Goal: Book appointment/travel/reservation

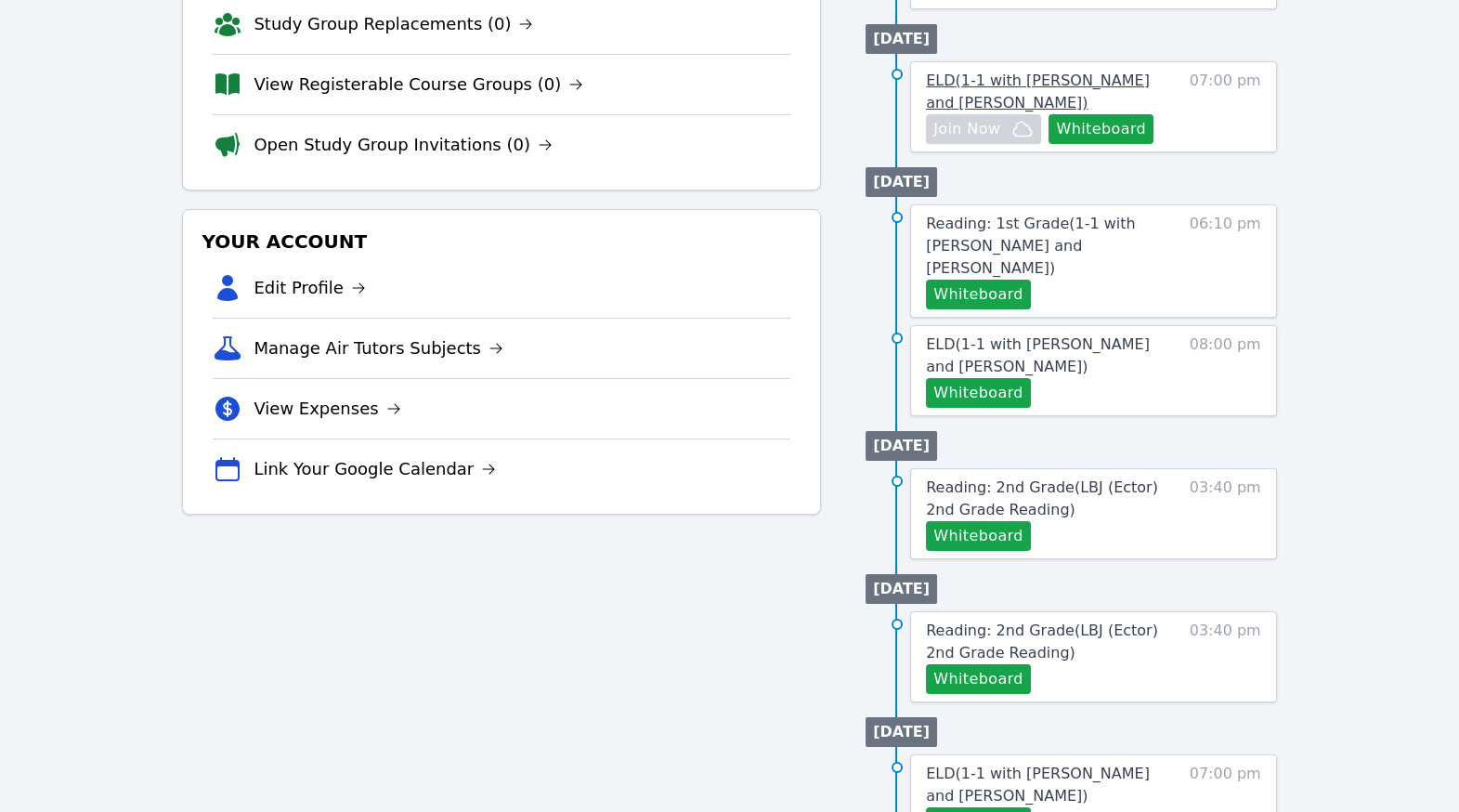
scroll to position [327, 0]
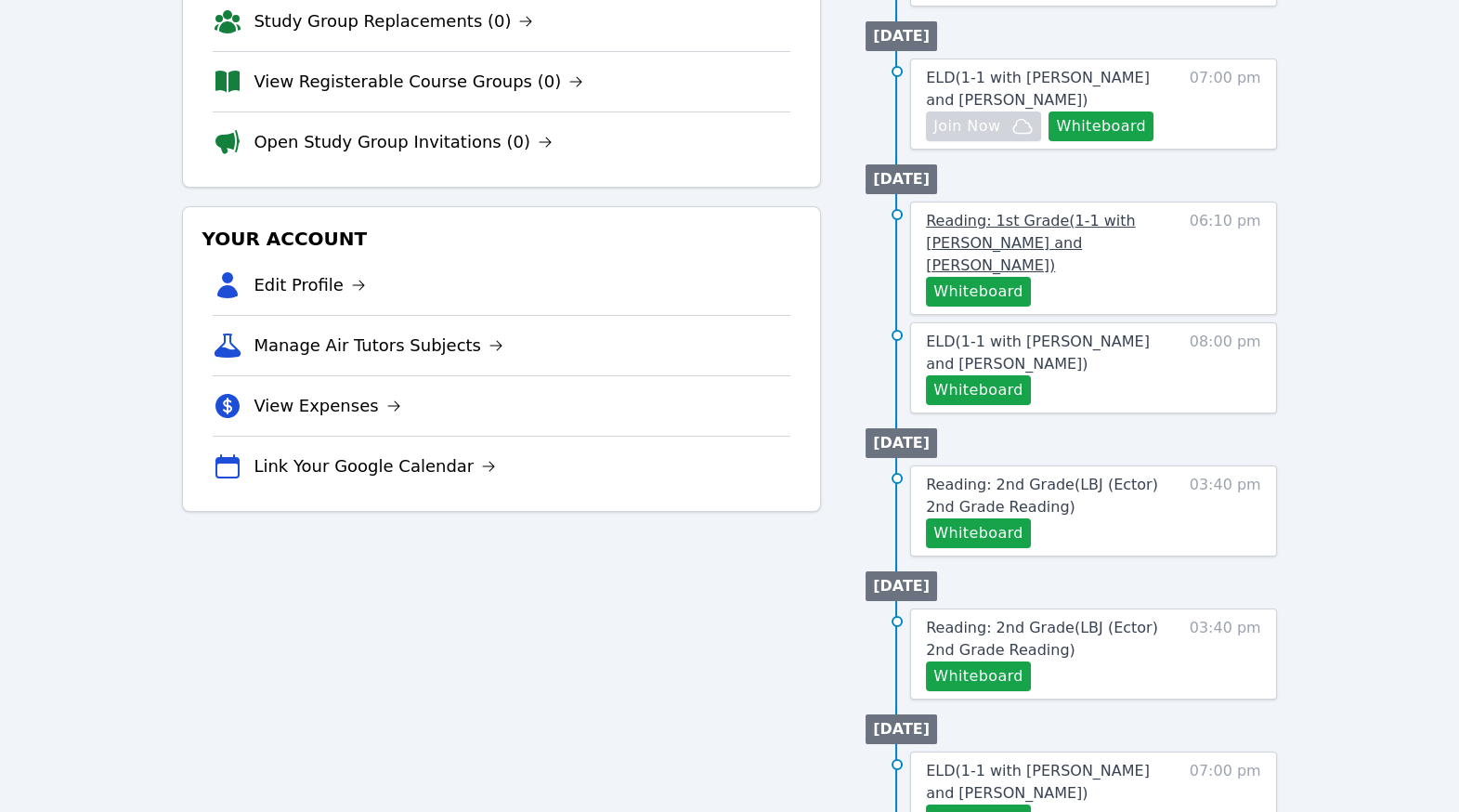
click at [1076, 274] on span "Reading: 1st Grade ( 1-1 with [PERSON_NAME] and [PERSON_NAME] )" at bounding box center [1031, 243] width 210 height 62
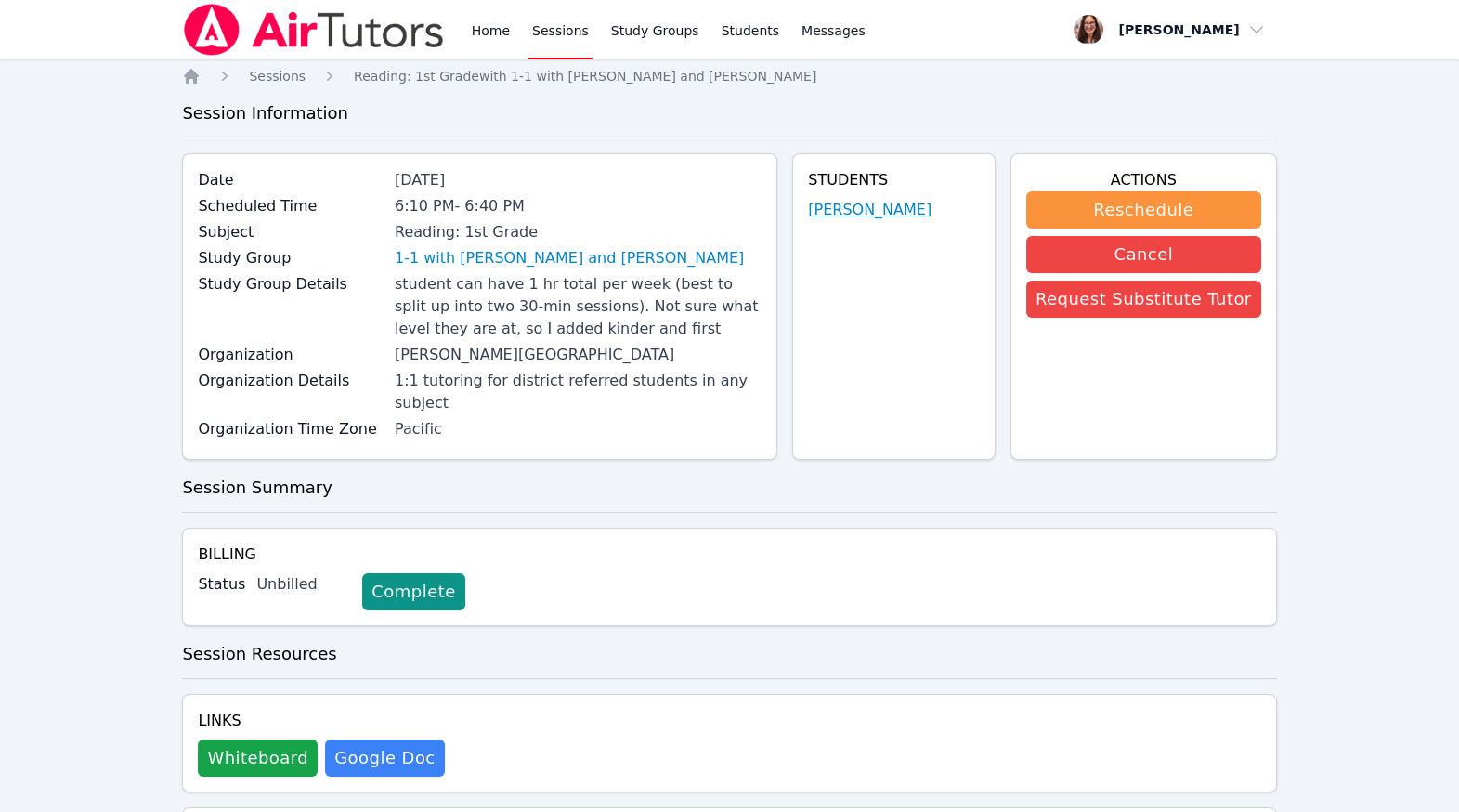
click at [863, 222] on link "[PERSON_NAME]" at bounding box center [870, 210] width 124 height 22
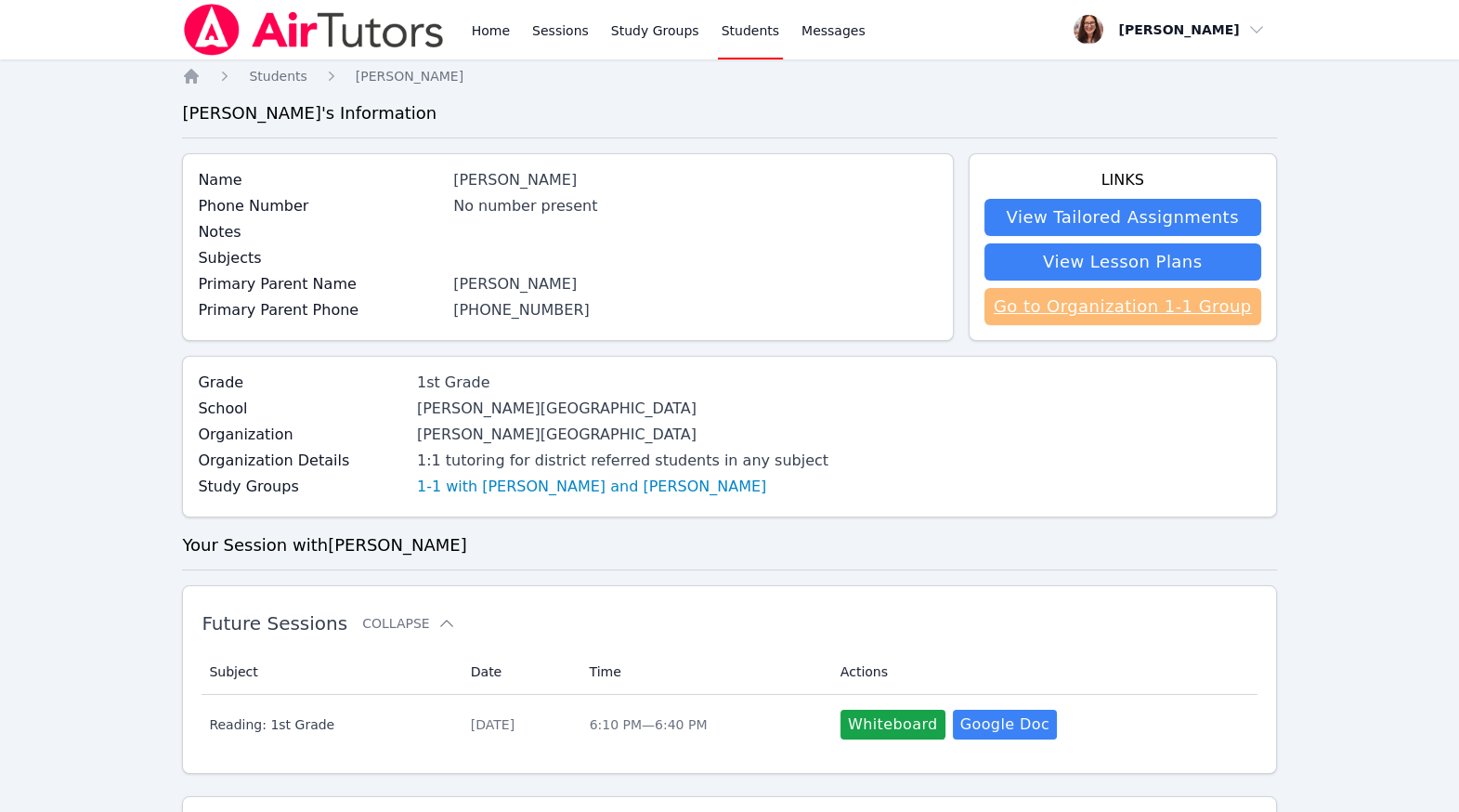
click at [1076, 325] on link "Go to Organization 1-1 Group" at bounding box center [1123, 306] width 277 height 37
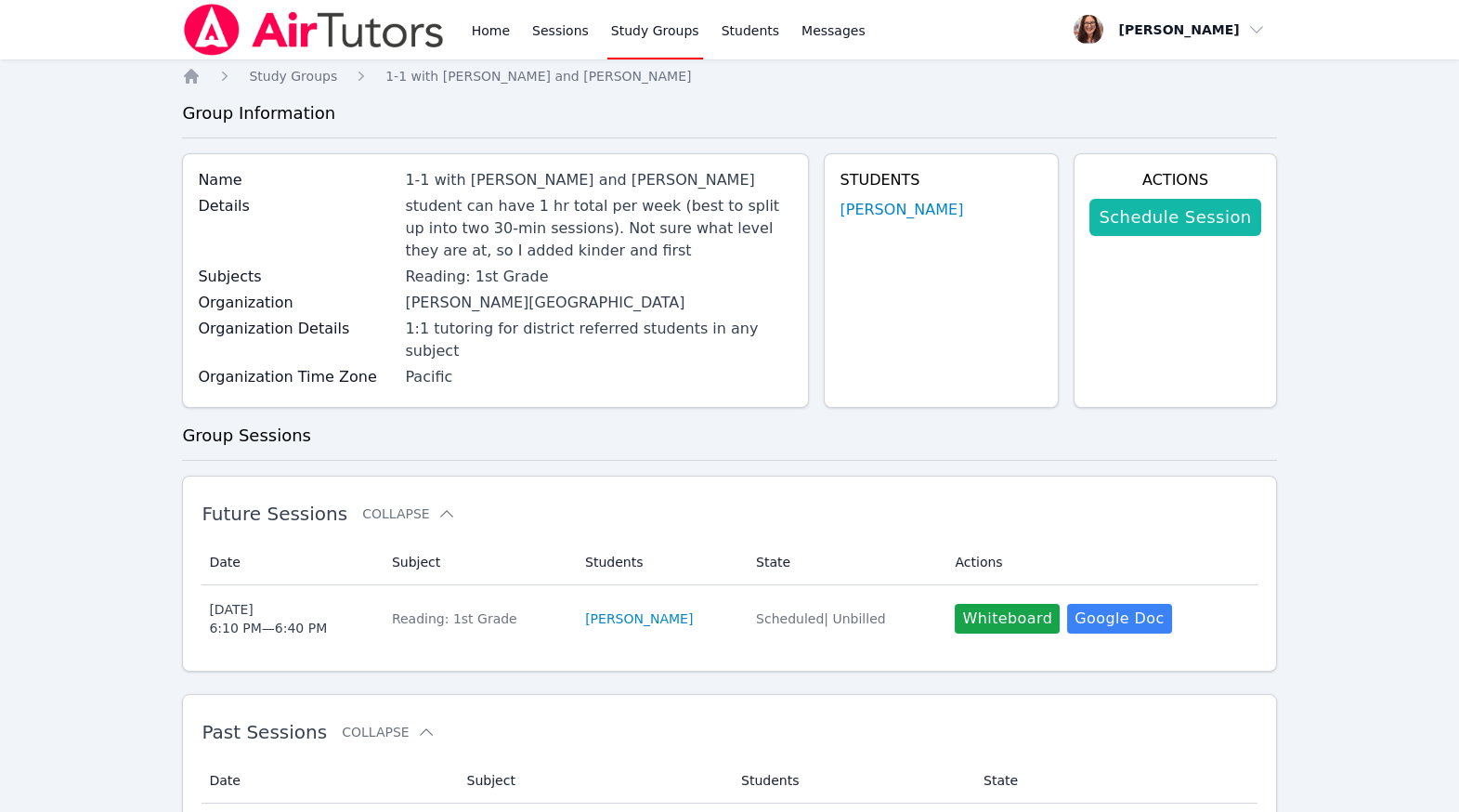
click at [1238, 236] on link "Schedule Session" at bounding box center [1174, 218] width 171 height 37
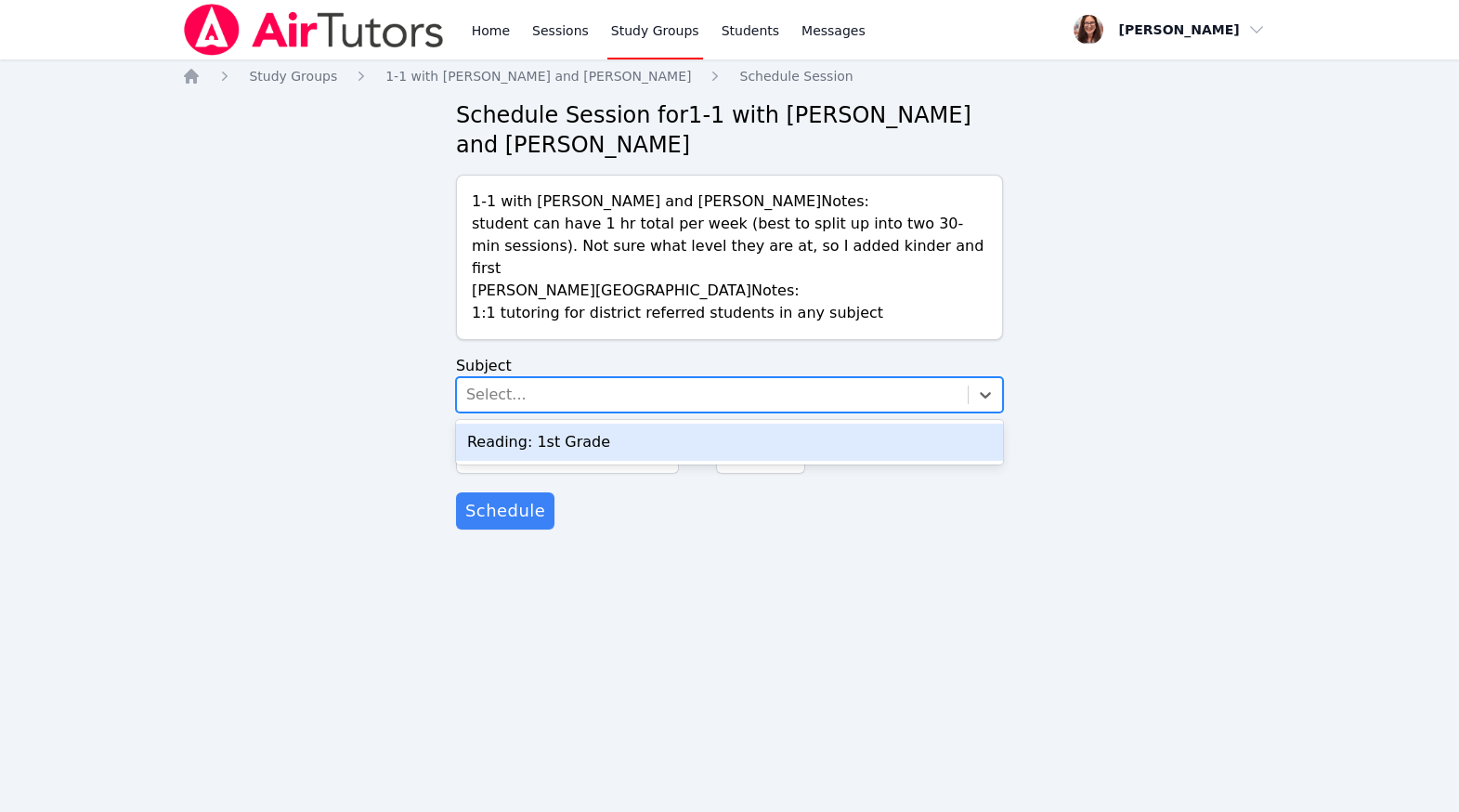
click at [605, 412] on div "Select..." at bounding box center [711, 394] width 510 height 33
click at [617, 461] on div "Reading: 1st Grade" at bounding box center [729, 442] width 547 height 37
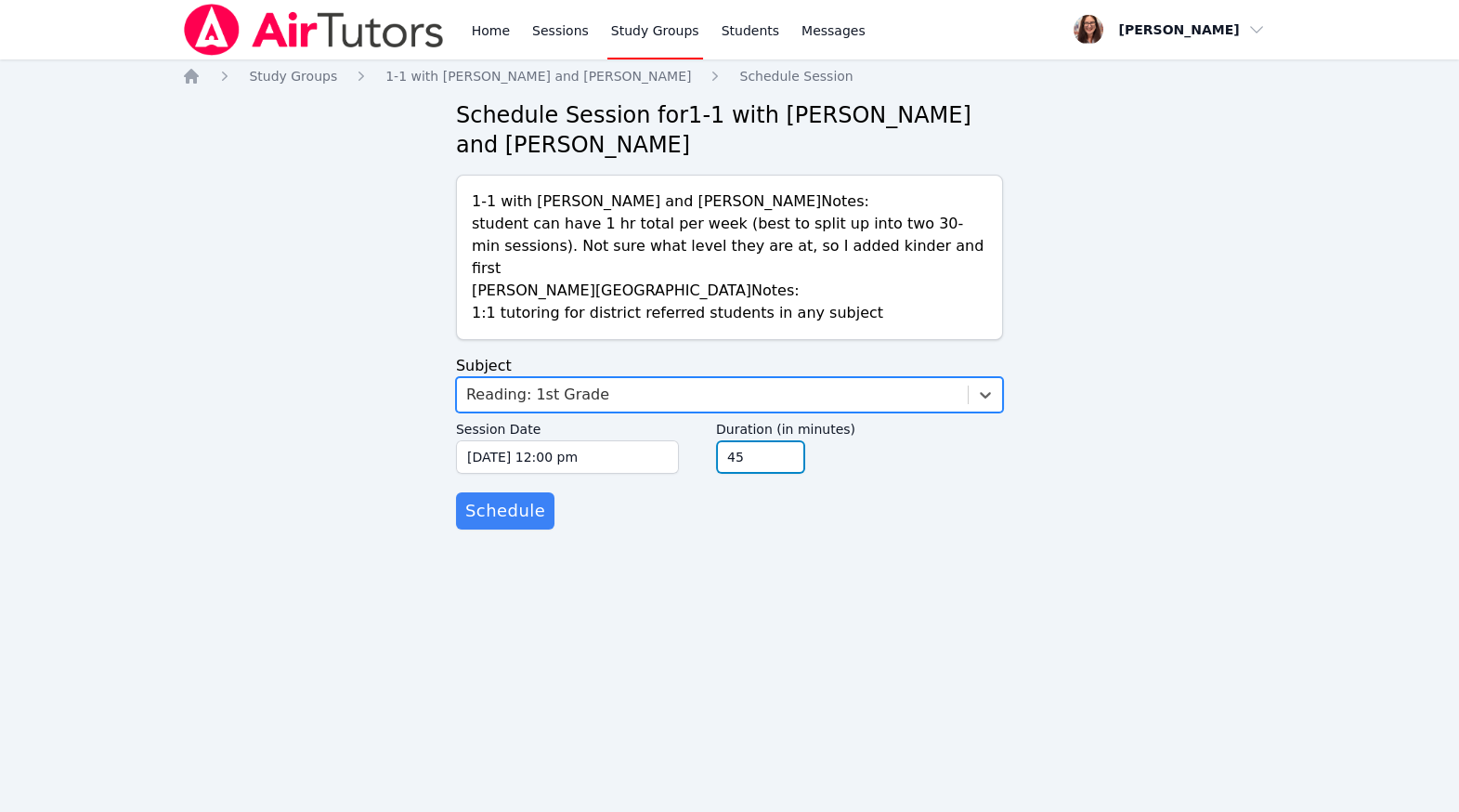
click at [805, 473] on input "45" at bounding box center [760, 457] width 89 height 33
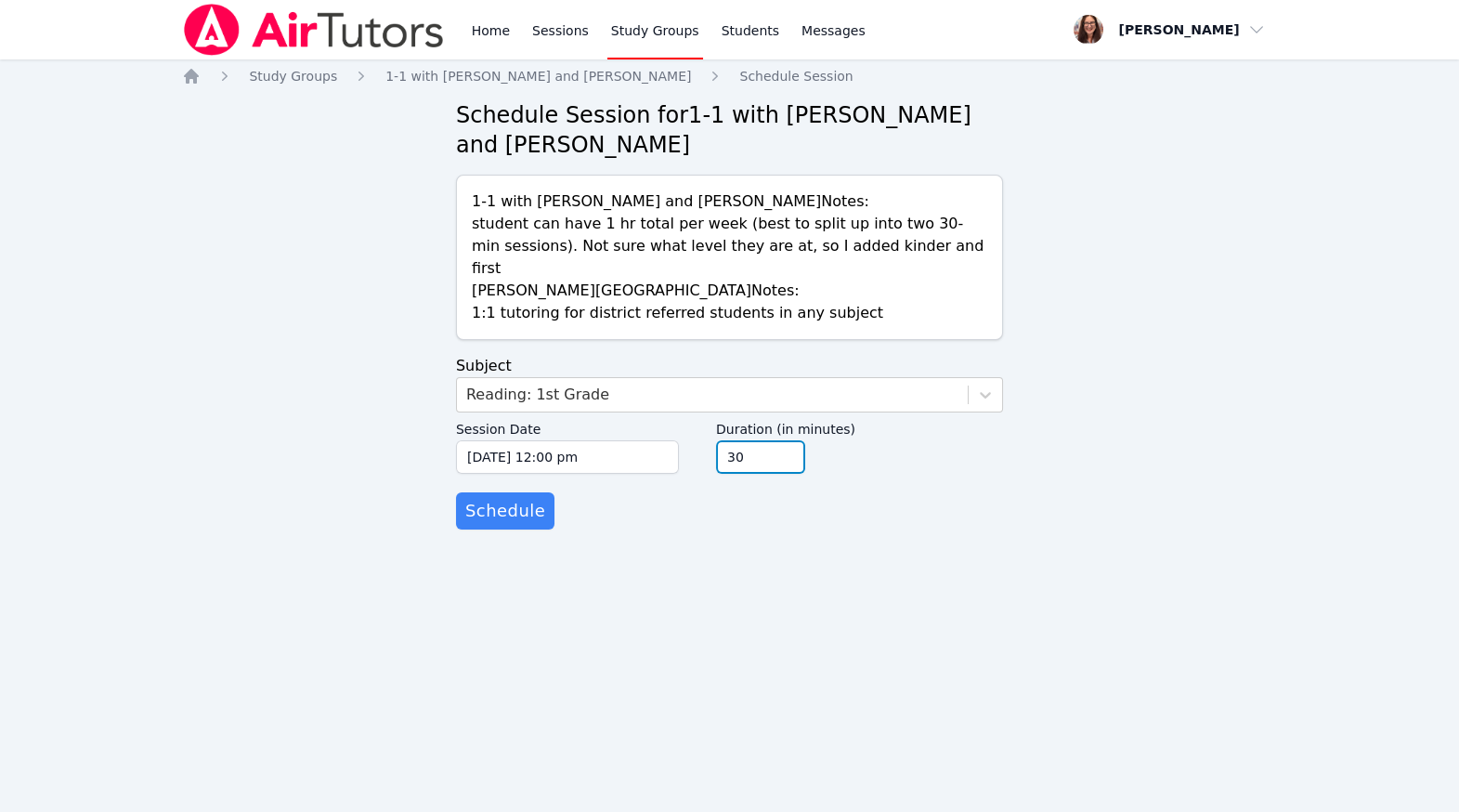
type input "30"
click at [805, 473] on input "30" at bounding box center [760, 457] width 89 height 33
click at [597, 473] on input "[DATE] 12:00 pm" at bounding box center [567, 457] width 223 height 33
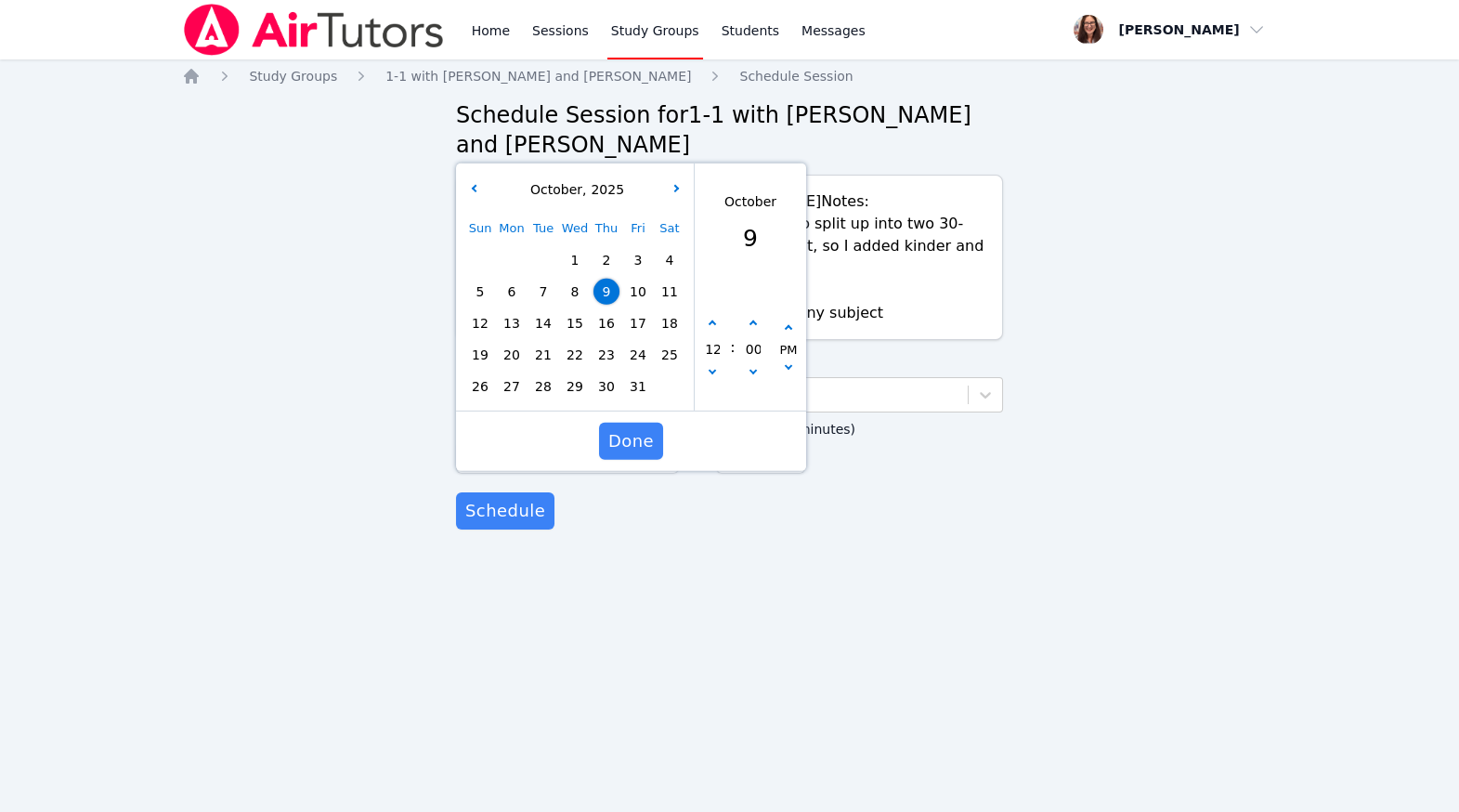
click at [636, 304] on span "10" at bounding box center [638, 292] width 26 height 26
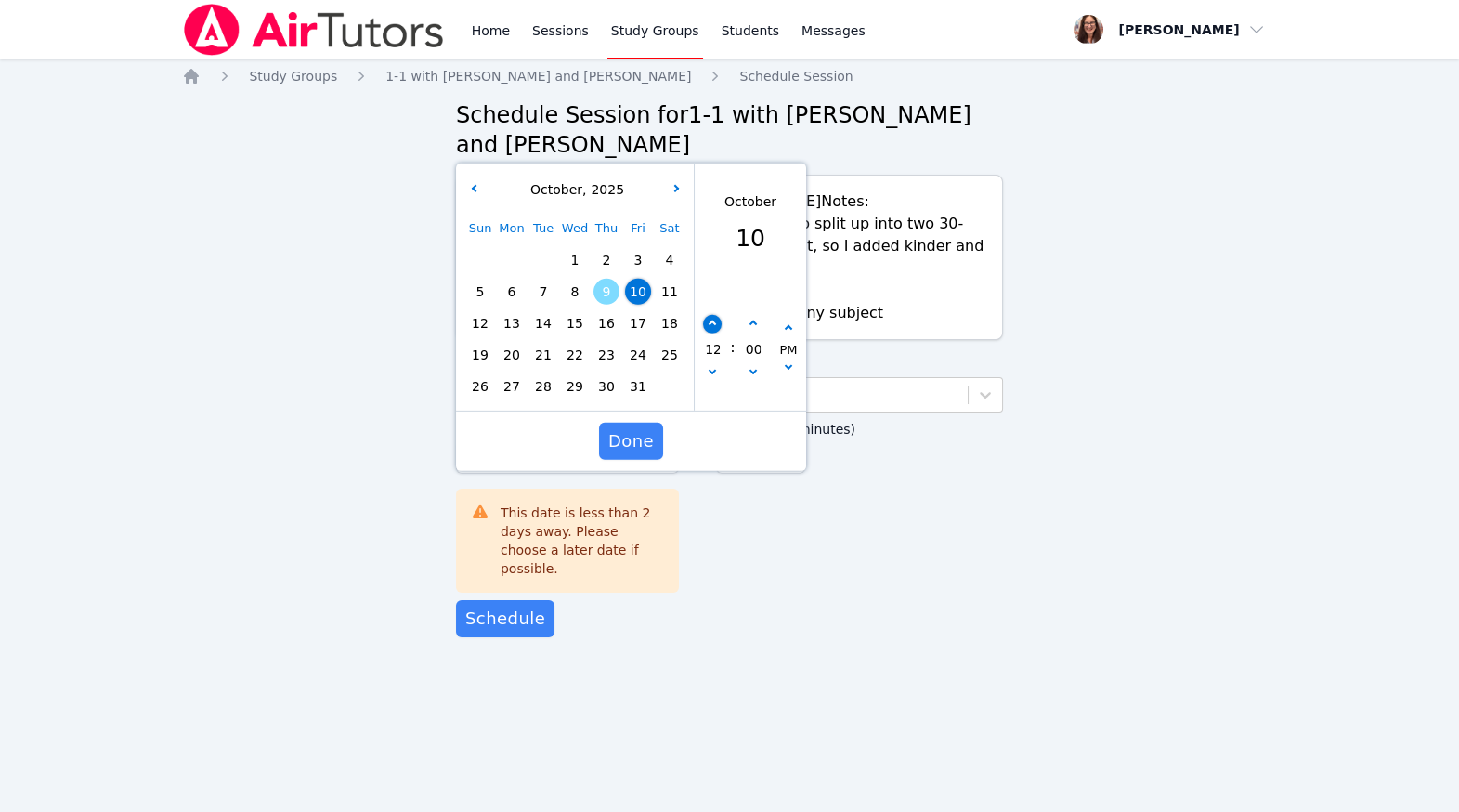
click at [714, 334] on button "button" at bounding box center [712, 324] width 19 height 19
type input "[DATE] 01:00 pm"
type input "01"
click at [714, 334] on button "button" at bounding box center [712, 324] width 19 height 19
type input "[DATE] 02:00 pm"
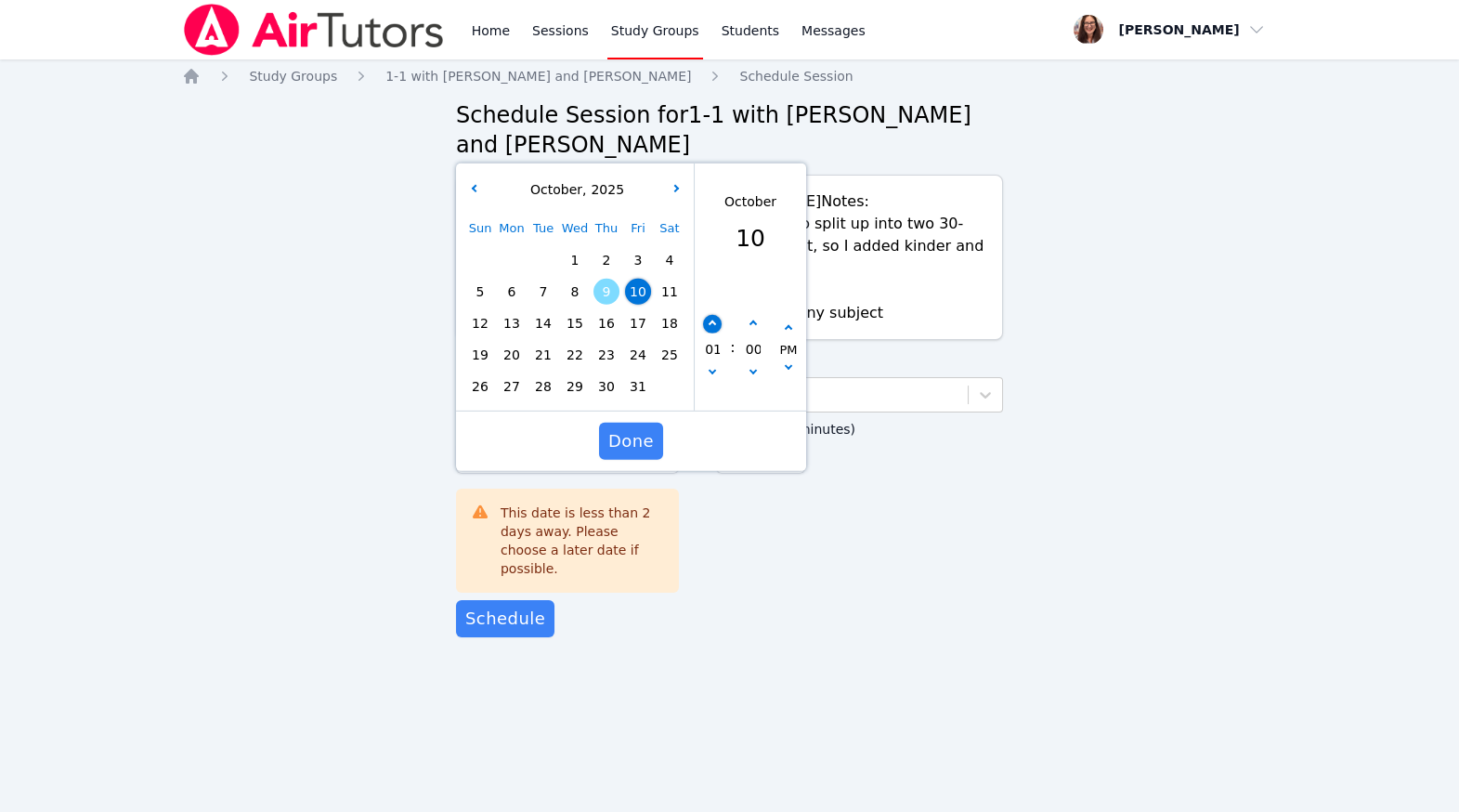
type input "02"
click at [714, 334] on button "button" at bounding box center [712, 324] width 19 height 19
type input "[DATE] 03:00 pm"
type input "03"
click at [714, 334] on button "button" at bounding box center [712, 324] width 19 height 19
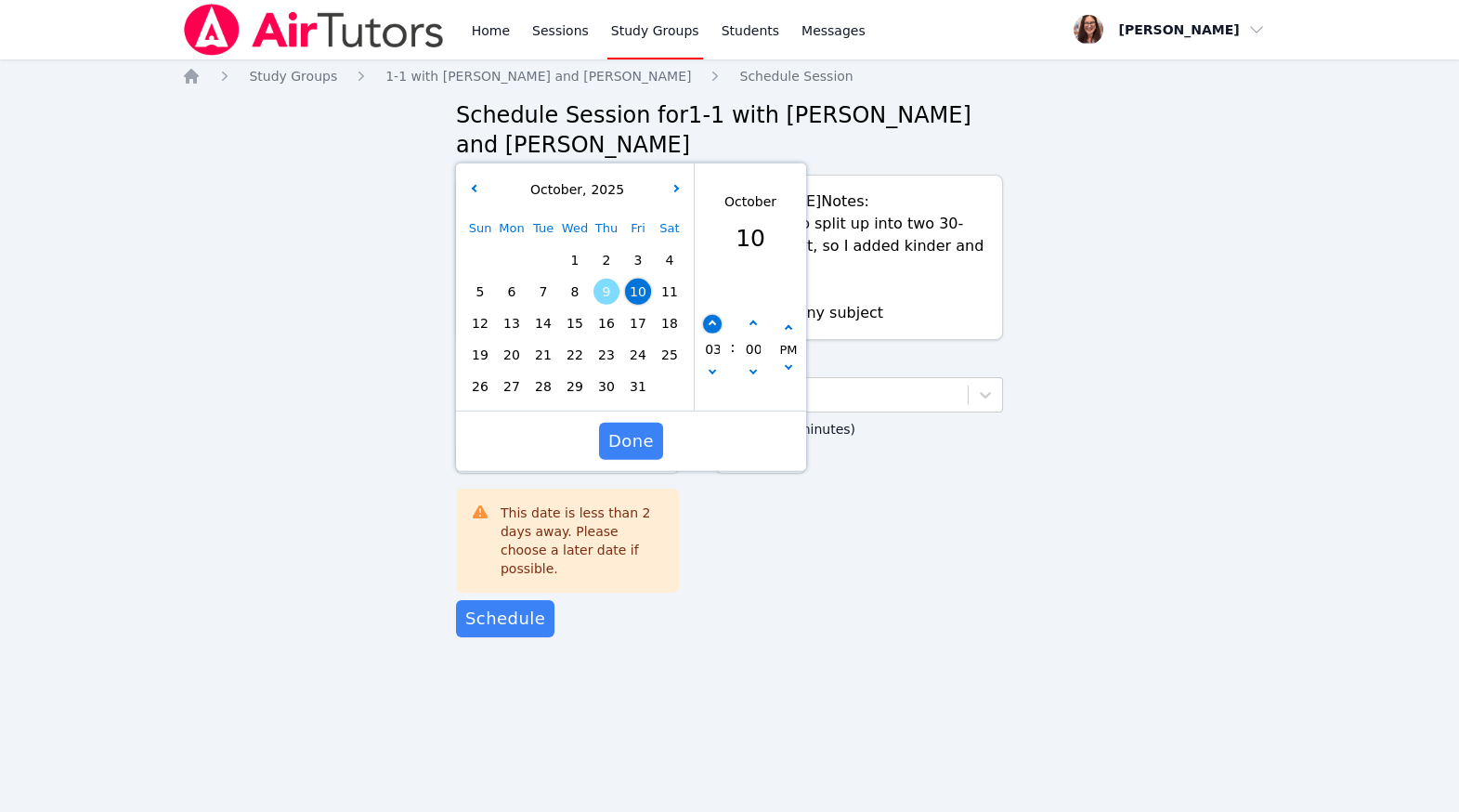
type input "[DATE] 04:00 pm"
type input "04"
click at [714, 328] on icon "button" at bounding box center [712, 324] width 8 height 8
type input "[DATE] 05:00 pm"
type input "05"
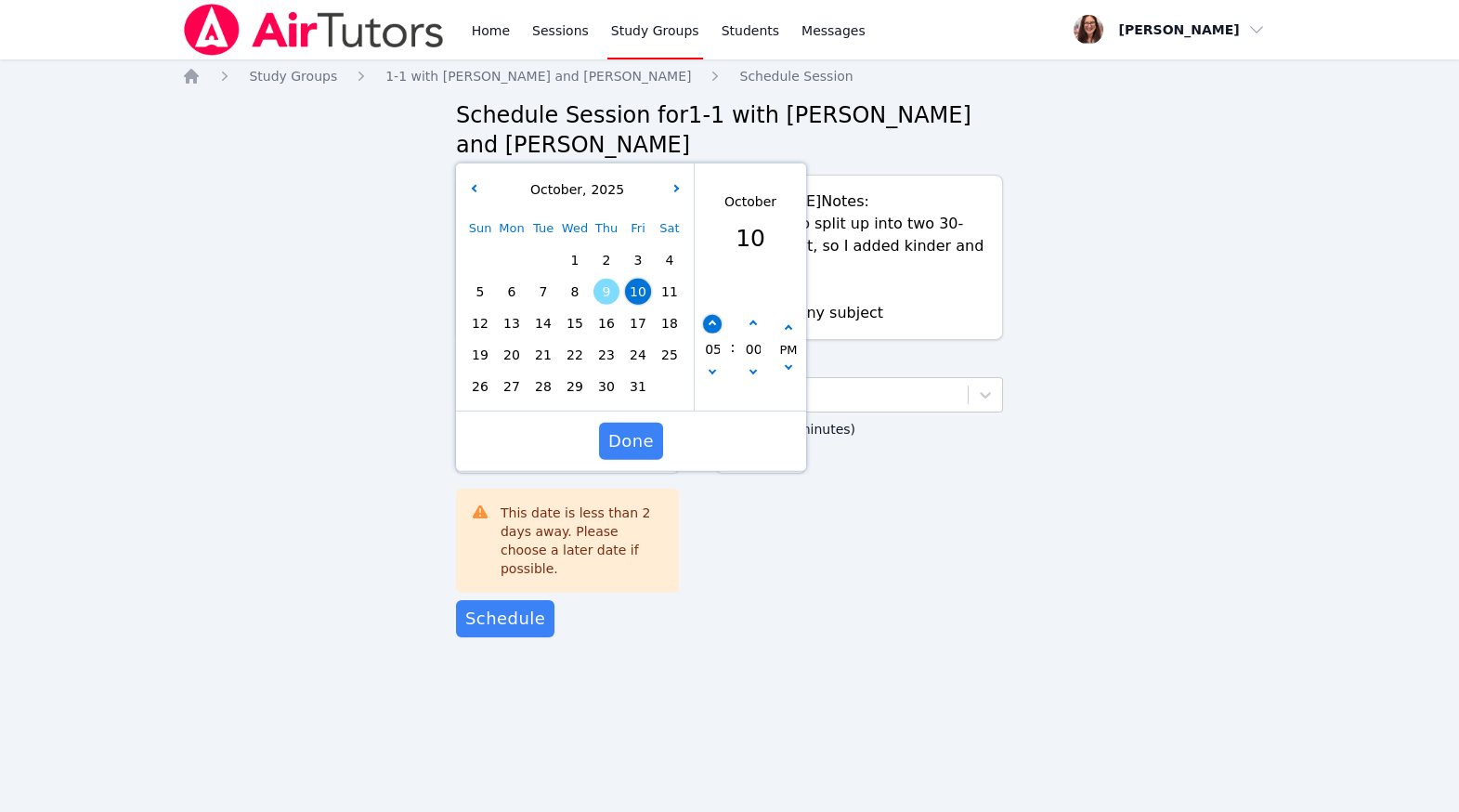
click at [714, 328] on icon "button" at bounding box center [712, 324] width 8 height 8
type input "[DATE] 06:00 pm"
type input "06"
click at [631, 454] on span "Done" at bounding box center [630, 441] width 46 height 26
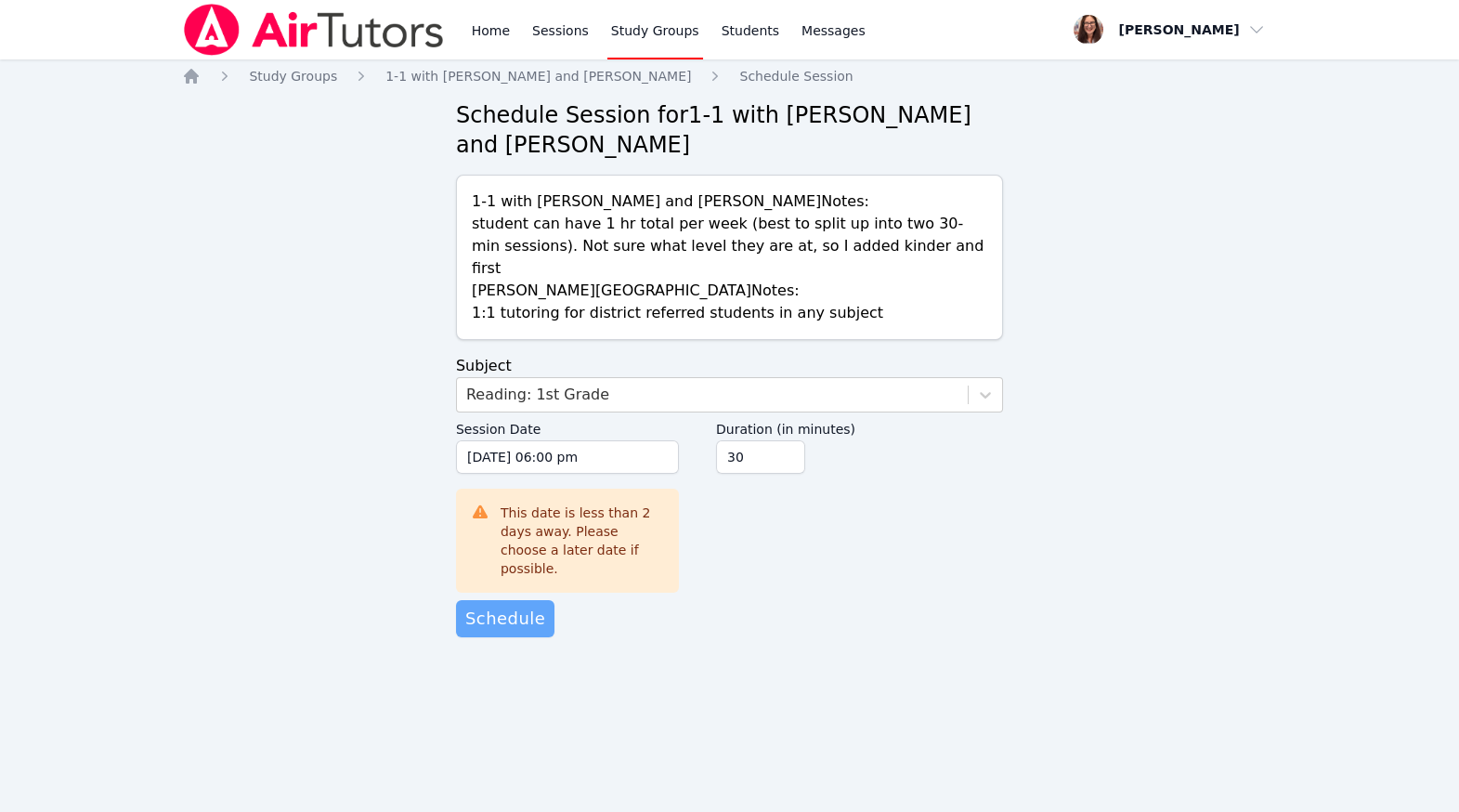
click at [543, 631] on span "Schedule" at bounding box center [506, 619] width 80 height 26
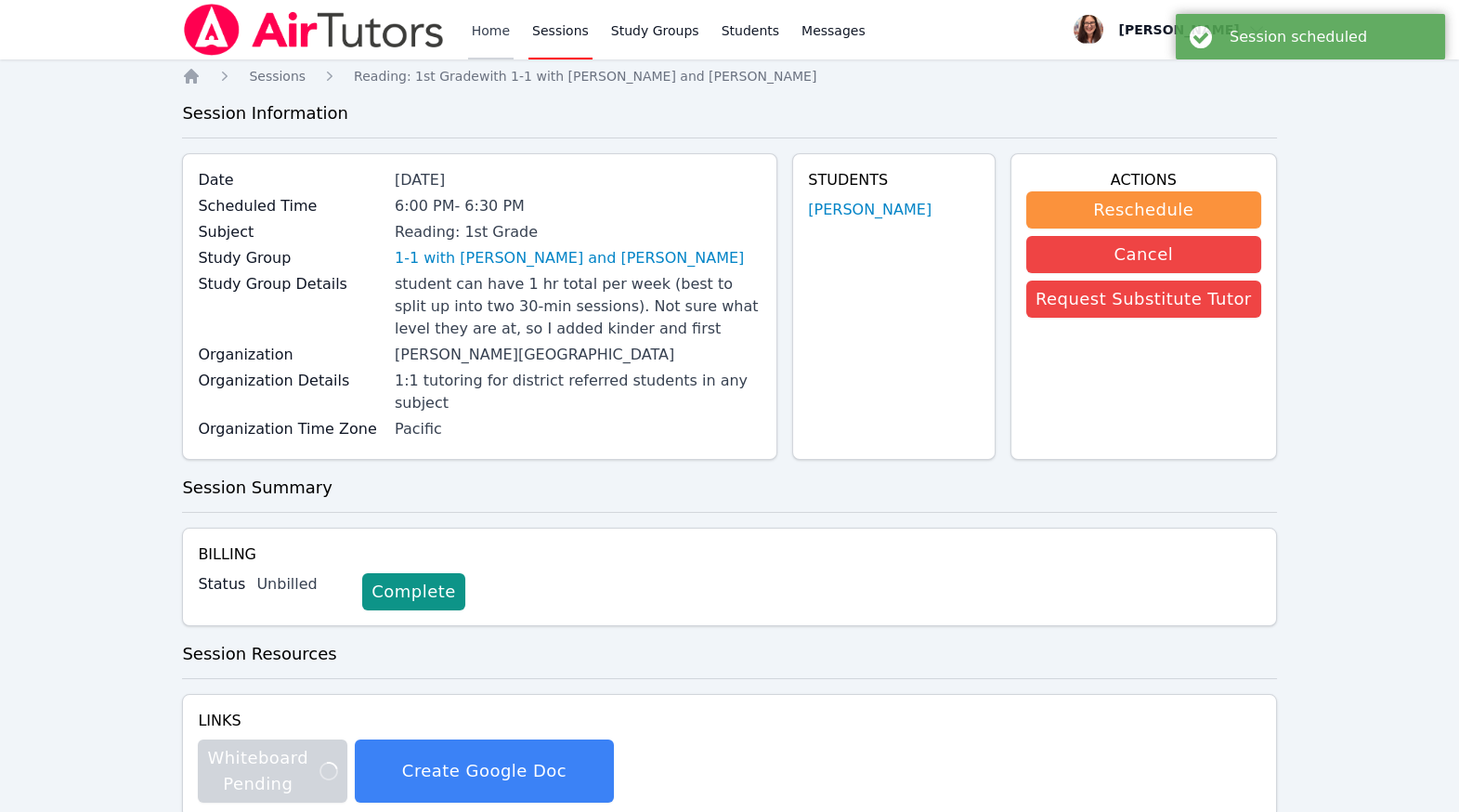
click at [513, 31] on link "Home" at bounding box center [491, 29] width 46 height 60
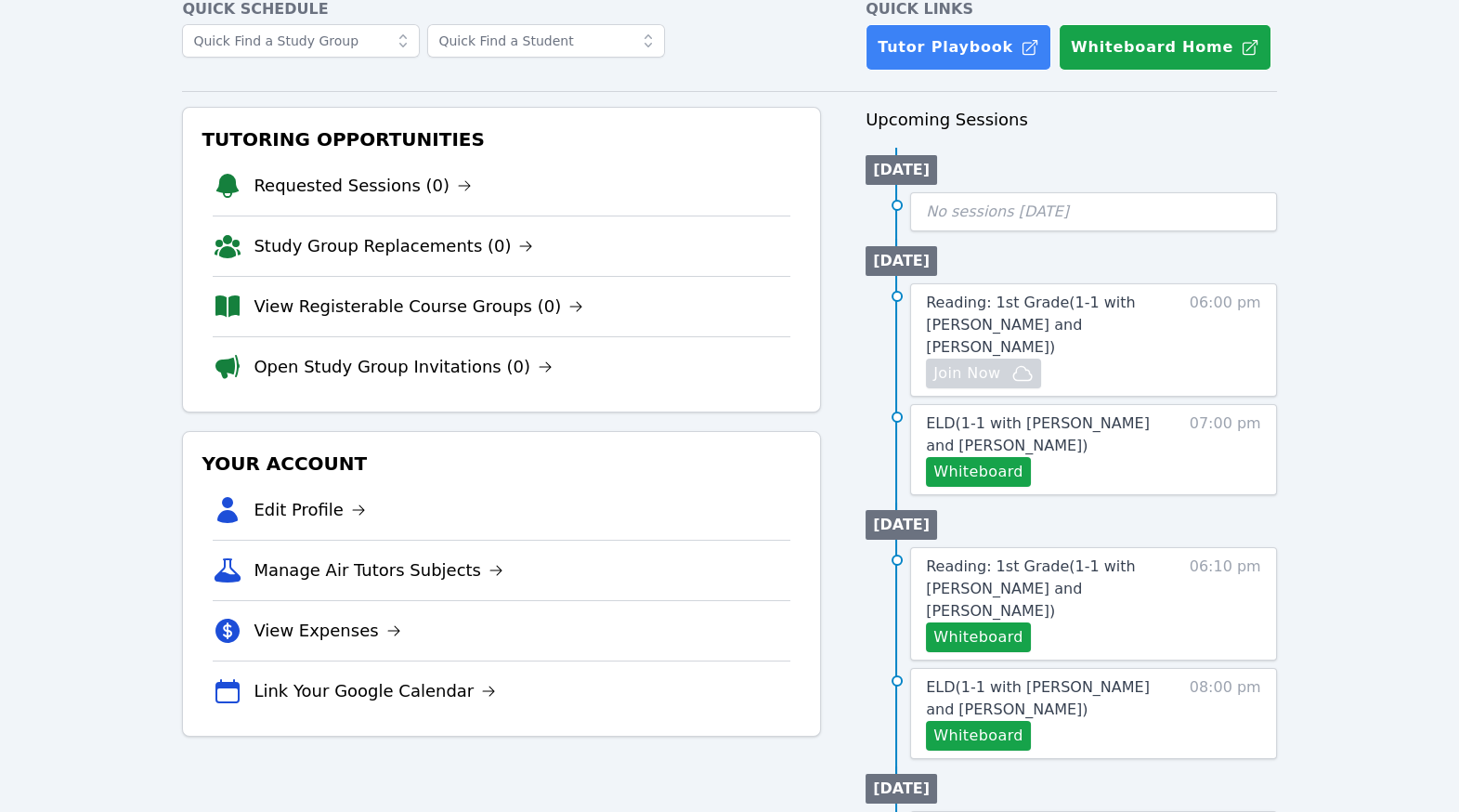
scroll to position [106, 0]
